Goal: Transaction & Acquisition: Purchase product/service

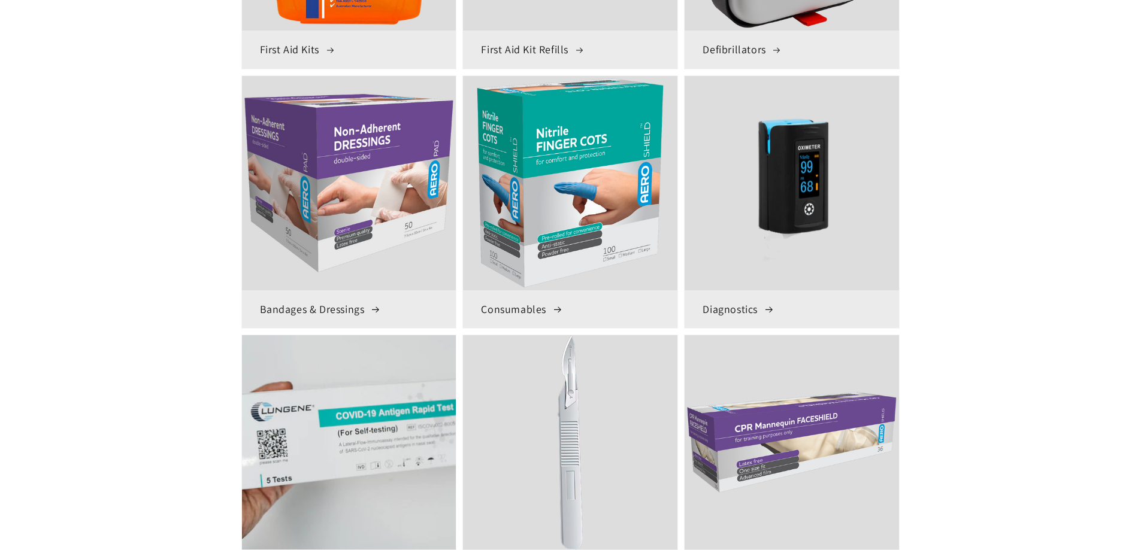
scroll to position [599, 0]
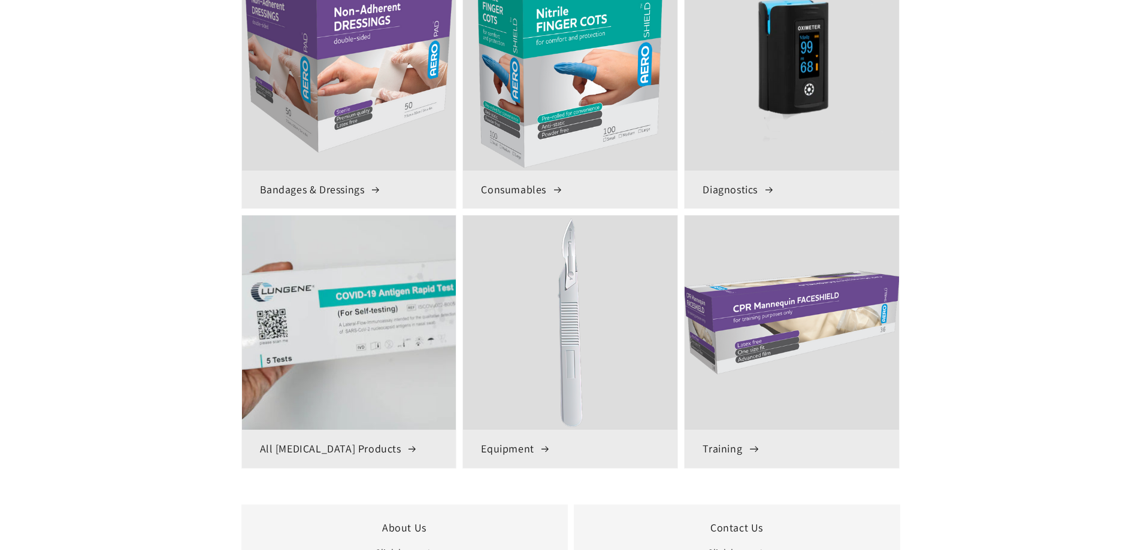
click at [812, 334] on img at bounding box center [792, 323] width 221 height 221
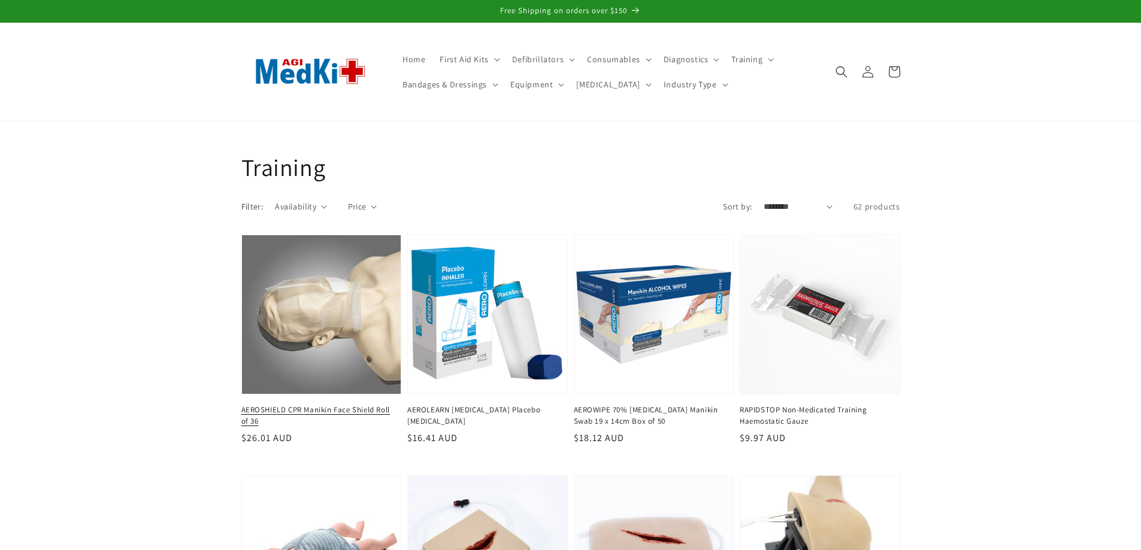
click at [338, 405] on link "AEROSHIELD CPR Manikin Face Shield Roll of 36" at bounding box center [317, 416] width 153 height 22
